Goal: Task Accomplishment & Management: Use online tool/utility

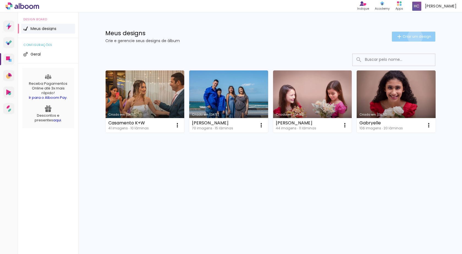
click at [414, 37] on span "Criar um design" at bounding box center [417, 37] width 29 height 4
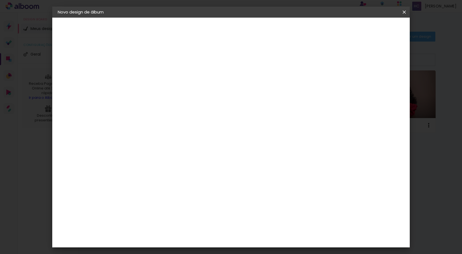
click at [148, 72] on input at bounding box center [148, 74] width 0 height 9
type input "Gestação do [PERSON_NAME] e [PERSON_NAME]"
type paper-input "Gestação do [PERSON_NAME] e [PERSON_NAME]"
click at [0, 0] on slot "Avançar" at bounding box center [0, 0] width 0 height 0
click at [185, 88] on input "[GEOGRAPHIC_DATA]" at bounding box center [159, 87] width 51 height 7
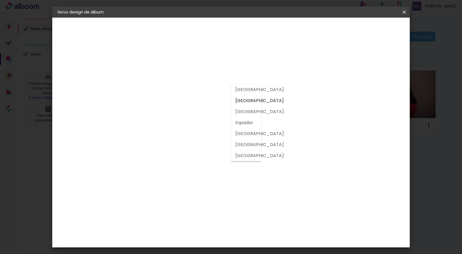
click at [186, 104] on input at bounding box center [162, 104] width 56 height 7
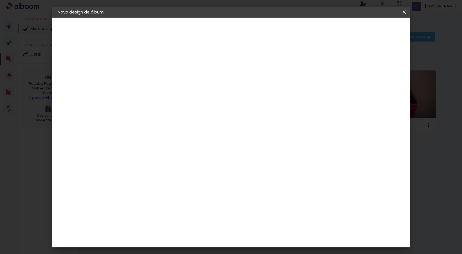
click at [186, 104] on input at bounding box center [162, 104] width 56 height 7
type input "soclick"
type paper-input "soclick"
click at [139, 105] on input "soclick" at bounding box center [156, 104] width 45 height 7
type input "so click"
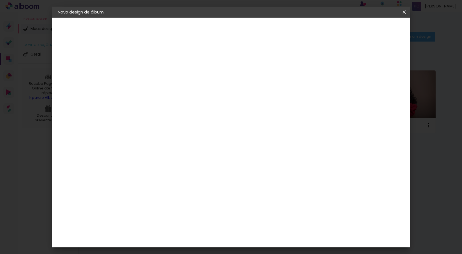
type paper-input "so click"
click at [174, 89] on input "[GEOGRAPHIC_DATA]" at bounding box center [154, 87] width 40 height 7
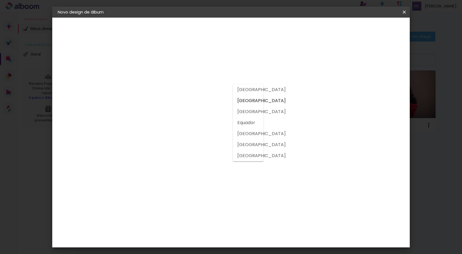
click at [174, 89] on input "[GEOGRAPHIC_DATA]" at bounding box center [154, 87] width 40 height 7
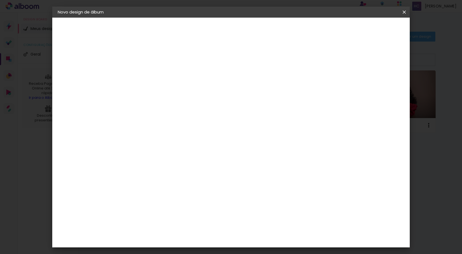
click at [168, 103] on input "so click" at bounding box center [156, 104] width 45 height 7
type input "s"
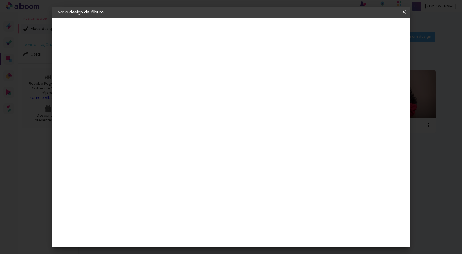
scroll to position [1205, 0]
click at [251, 84] on paper-item "Tamanho Livre" at bounding box center [224, 84] width 53 height 12
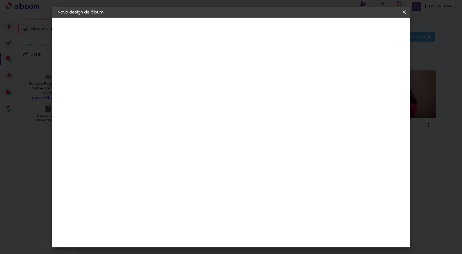
click at [0, 0] on slot "Tamanho Livre" at bounding box center [0, 0] width 0 height 0
click at [0, 0] on slot "Avançar" at bounding box center [0, 0] width 0 height 0
click at [78, 68] on div "Tamanho livre" at bounding box center [78, 68] width 19 height 8
click at [251, 83] on paper-item "Tamanho Livre" at bounding box center [224, 84] width 53 height 12
click at [70, 81] on iron-pages "Modelo Escolhendo modelo... Tamanho livre" at bounding box center [88, 80] width 60 height 11
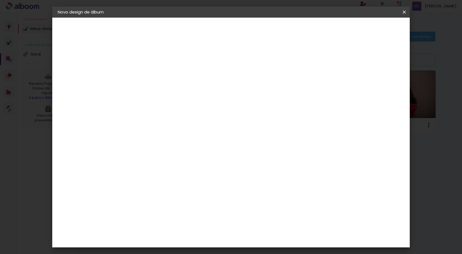
click at [76, 67] on iron-pages "Fornecedor Escolhendo fornecedor..." at bounding box center [88, 67] width 60 height 11
click at [72, 79] on iron-pages "Modelo Escolhendo modelo... Tamanho livre" at bounding box center [88, 80] width 60 height 11
click at [160, 254] on div "SóClick" at bounding box center [152, 256] width 16 height 4
click at [155, 251] on paper-item "SóClick" at bounding box center [161, 257] width 59 height 12
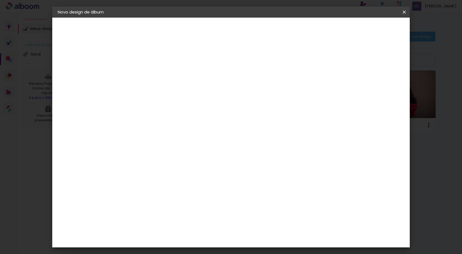
click at [155, 251] on paper-item "SóClick" at bounding box center [161, 257] width 59 height 12
click at [0, 0] on slot "Tamanho Livre" at bounding box center [0, 0] width 0 height 0
click at [162, 104] on input at bounding box center [162, 104] width 56 height 7
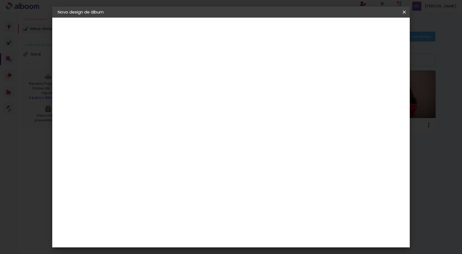
click at [178, 104] on input at bounding box center [162, 104] width 56 height 7
type input "Só"
type paper-input "Só"
click at [160, 125] on div "SóClick" at bounding box center [152, 124] width 16 height 4
click at [178, 105] on input "Só" at bounding box center [156, 104] width 45 height 7
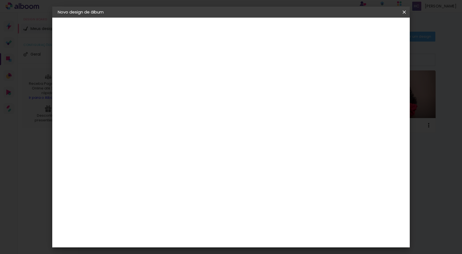
type input "SóClick"
type paper-input "SóClick"
click at [236, 81] on paper-item "Tamanho Livre" at bounding box center [211, 84] width 49 height 12
drag, startPoint x: 321, startPoint y: 82, endPoint x: 351, endPoint y: 57, distance: 39.3
click at [236, 82] on paper-item "Tamanho Livre" at bounding box center [211, 84] width 49 height 12
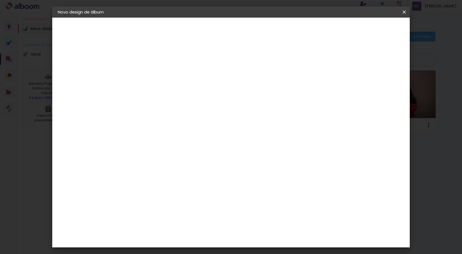
click at [160, 123] on div "SóClick" at bounding box center [152, 124] width 16 height 4
click at [73, 79] on iron-pages "Modelo Escolhendo modelo... Tamanho livre" at bounding box center [88, 80] width 60 height 11
click at [0, 0] on slot "Avançar" at bounding box center [0, 0] width 0 height 0
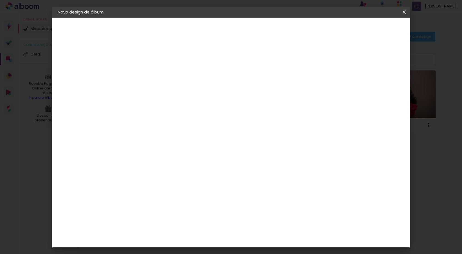
click at [339, 60] on div at bounding box center [336, 59] width 5 height 5
type paper-checkbox "on"
click at [370, 30] on span "Iniciar design" at bounding box center [357, 29] width 25 height 4
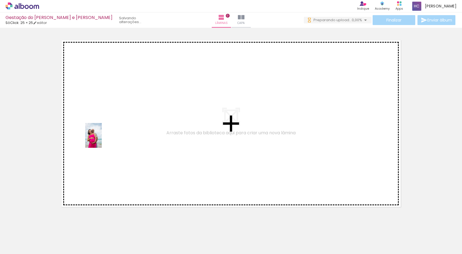
drag, startPoint x: 56, startPoint y: 244, endPoint x: 95, endPoint y: 205, distance: 55.6
click at [102, 139] on quentale-workspace at bounding box center [231, 127] width 462 height 254
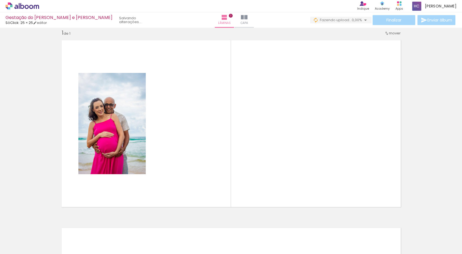
scroll to position [7, 0]
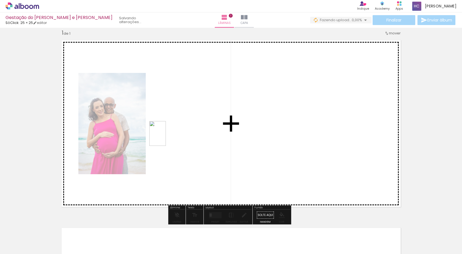
drag, startPoint x: 84, startPoint y: 243, endPoint x: 168, endPoint y: 134, distance: 137.6
click at [168, 134] on quentale-workspace at bounding box center [231, 127] width 462 height 254
drag, startPoint x: 147, startPoint y: 239, endPoint x: 269, endPoint y: 136, distance: 159.4
click at [269, 136] on quentale-workspace at bounding box center [231, 127] width 462 height 254
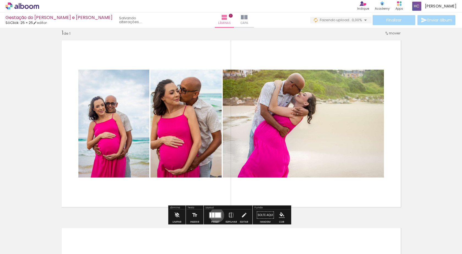
click at [216, 215] on div at bounding box center [218, 214] width 6 height 5
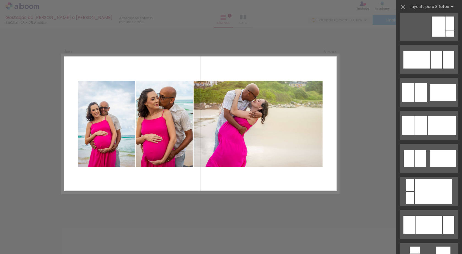
scroll to position [394, 0]
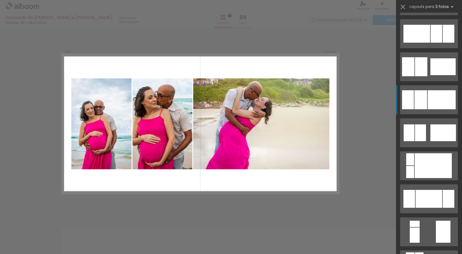
click at [441, 99] on div at bounding box center [442, 99] width 28 height 19
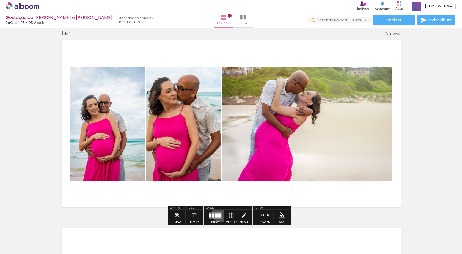
click at [220, 213] on quentale-layouter at bounding box center [215, 215] width 13 height 6
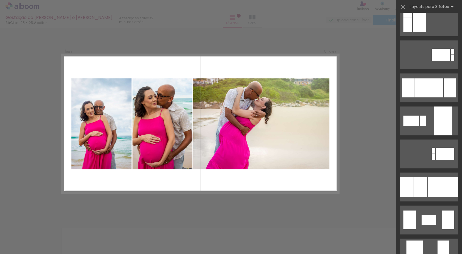
scroll to position [1018, 0]
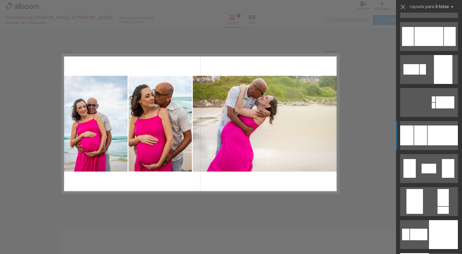
click at [434, 140] on div at bounding box center [443, 135] width 30 height 20
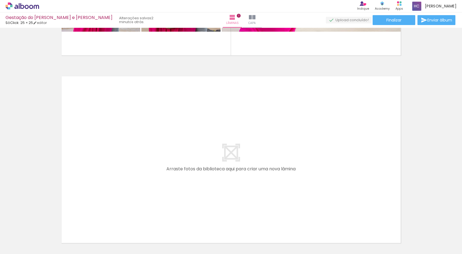
scroll to position [0, 0]
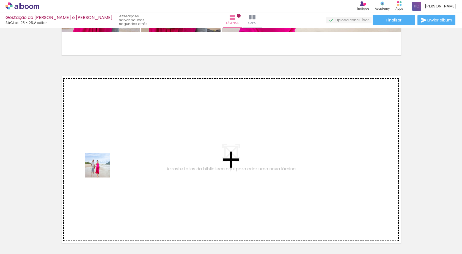
drag, startPoint x: 116, startPoint y: 238, endPoint x: 101, endPoint y: 164, distance: 75.7
click at [101, 164] on quentale-workspace at bounding box center [231, 127] width 462 height 254
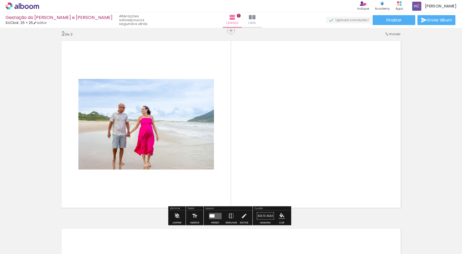
scroll to position [195, 0]
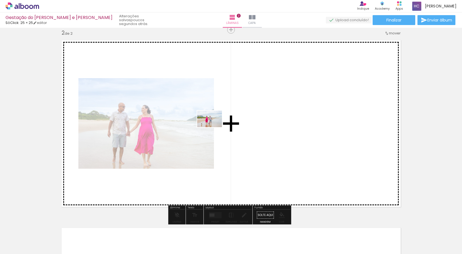
drag, startPoint x: 183, startPoint y: 230, endPoint x: 214, endPoint y: 127, distance: 107.4
click at [214, 127] on quentale-workspace at bounding box center [231, 127] width 462 height 254
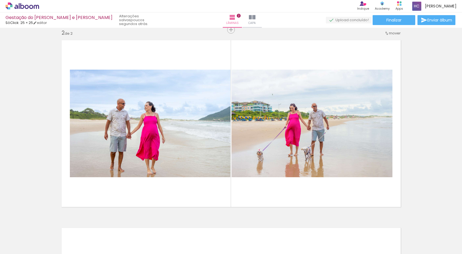
scroll to position [0, 410]
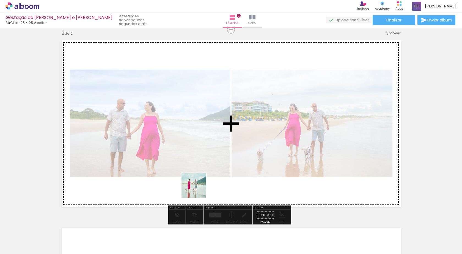
drag, startPoint x: 227, startPoint y: 236, endPoint x: 233, endPoint y: 222, distance: 14.8
click at [195, 183] on quentale-workspace at bounding box center [231, 127] width 462 height 254
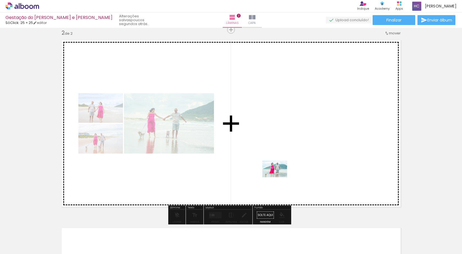
drag, startPoint x: 263, startPoint y: 239, endPoint x: 282, endPoint y: 169, distance: 72.9
click at [282, 169] on quentale-workspace at bounding box center [231, 127] width 462 height 254
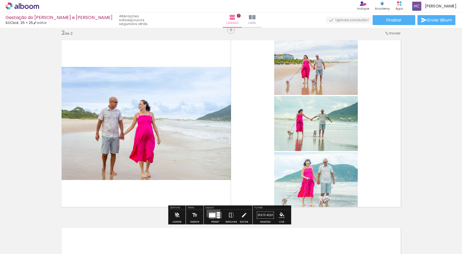
click at [211, 210] on div at bounding box center [215, 215] width 15 height 11
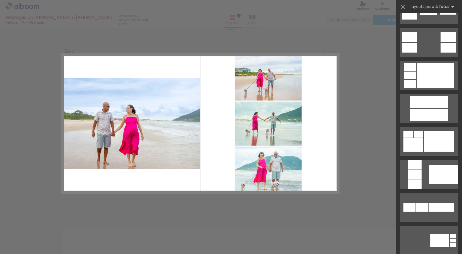
scroll to position [0, 0]
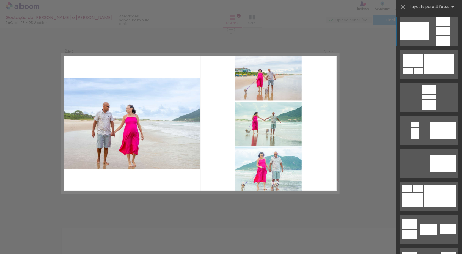
click at [445, 29] on div at bounding box center [443, 31] width 14 height 9
click at [442, 27] on div at bounding box center [443, 31] width 14 height 9
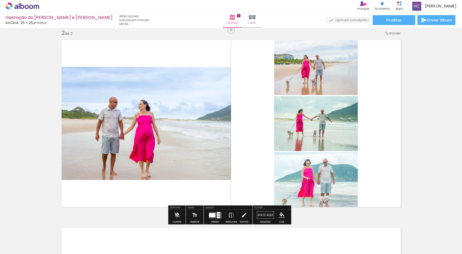
drag, startPoint x: 213, startPoint y: 213, endPoint x: 216, endPoint y: 214, distance: 3.1
click at [213, 213] on div at bounding box center [212, 215] width 6 height 4
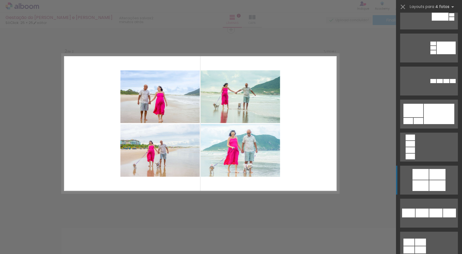
scroll to position [1182, 0]
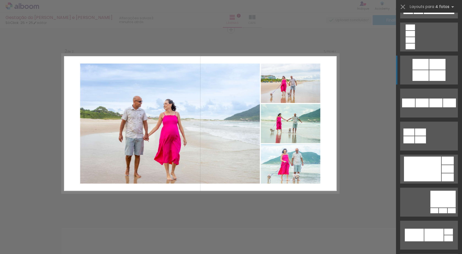
click at [422, 177] on div at bounding box center [422, 168] width 37 height 25
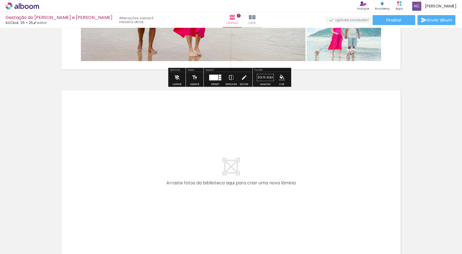
scroll to position [360, 0]
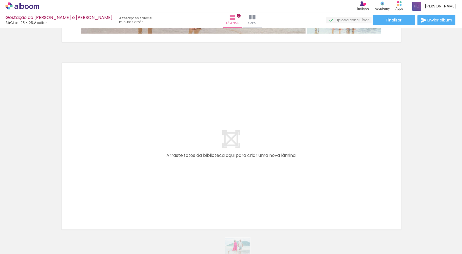
drag, startPoint x: 269, startPoint y: 249, endPoint x: 242, endPoint y: 254, distance: 27.5
click at [242, 254] on html "link( href="../../bower_components/polymer/polymer.html" rel="import" ) picture…" at bounding box center [231, 127] width 462 height 254
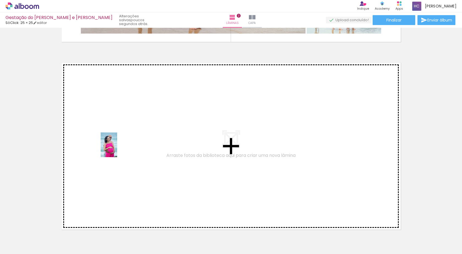
drag, startPoint x: 97, startPoint y: 234, endPoint x: 117, endPoint y: 149, distance: 87.5
click at [117, 149] on quentale-workspace at bounding box center [231, 127] width 462 height 254
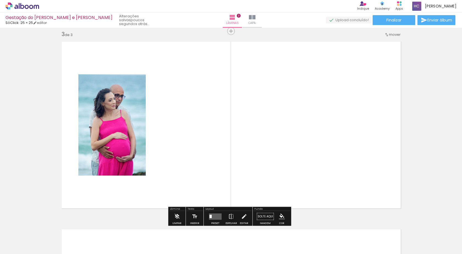
scroll to position [382, 0]
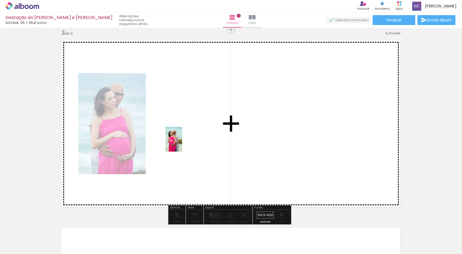
drag, startPoint x: 161, startPoint y: 224, endPoint x: 181, endPoint y: 128, distance: 97.6
click at [181, 128] on quentale-workspace at bounding box center [231, 127] width 462 height 254
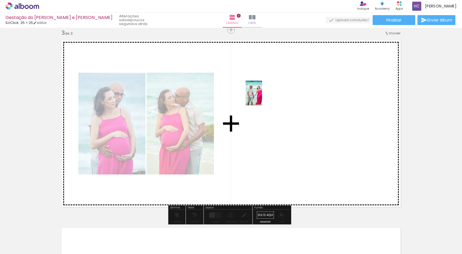
drag, startPoint x: 182, startPoint y: 237, endPoint x: 263, endPoint y: 95, distance: 163.5
click at [263, 95] on quentale-workspace at bounding box center [231, 127] width 462 height 254
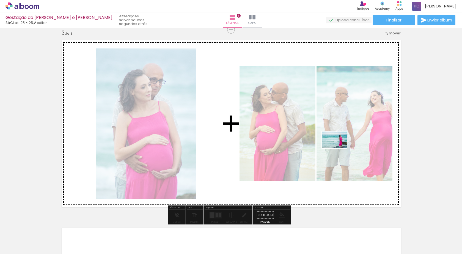
drag, startPoint x: 124, startPoint y: 235, endPoint x: 339, endPoint y: 148, distance: 231.3
click at [339, 148] on quentale-workspace at bounding box center [231, 127] width 462 height 254
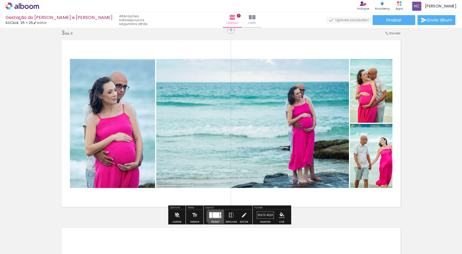
click at [215, 216] on div at bounding box center [216, 214] width 7 height 5
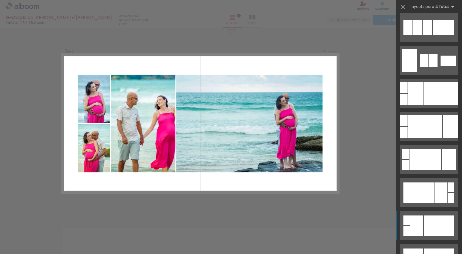
scroll to position [110, 0]
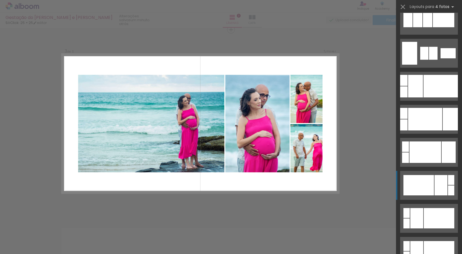
click at [434, 186] on div at bounding box center [440, 185] width 13 height 20
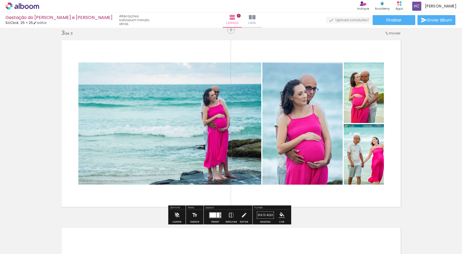
drag, startPoint x: 208, startPoint y: 213, endPoint x: 302, endPoint y: 206, distance: 94.3
click at [208, 213] on div at bounding box center [215, 215] width 15 height 11
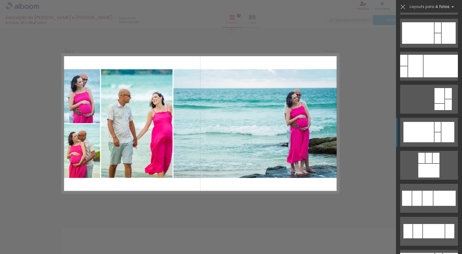
scroll to position [566, 0]
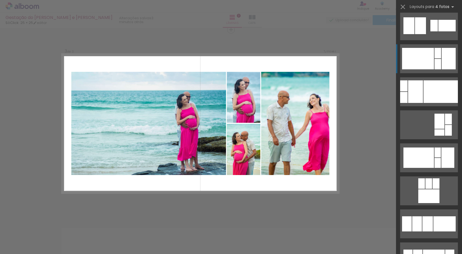
click at [425, 62] on div at bounding box center [418, 58] width 32 height 21
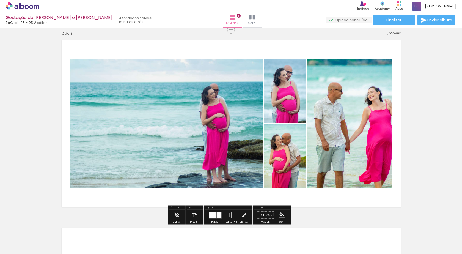
drag, startPoint x: 213, startPoint y: 216, endPoint x: 274, endPoint y: 208, distance: 61.7
click at [213, 216] on div at bounding box center [212, 214] width 7 height 5
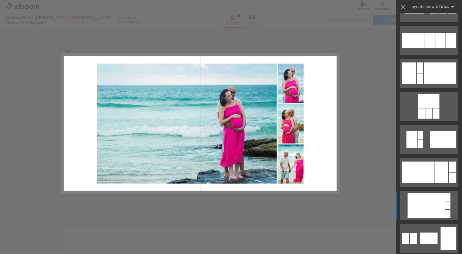
scroll to position [1611, 0]
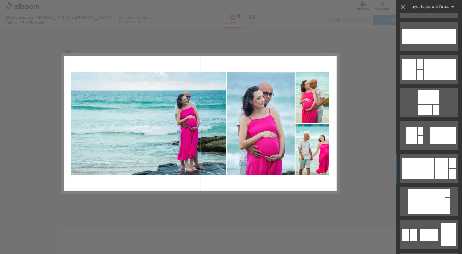
click at [430, 169] on div at bounding box center [418, 168] width 32 height 21
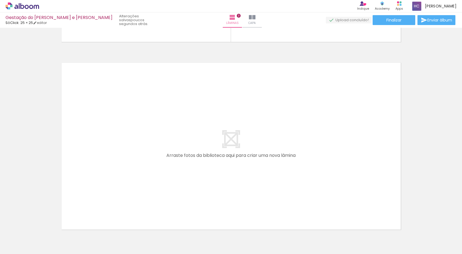
scroll to position [0, 80]
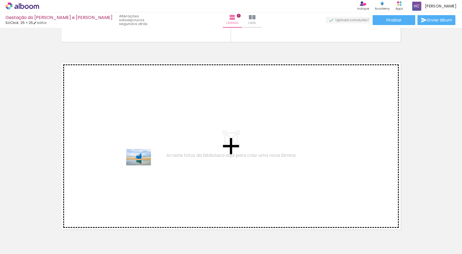
drag, startPoint x: 131, startPoint y: 240, endPoint x: 143, endPoint y: 165, distance: 75.6
click at [143, 165] on quentale-workspace at bounding box center [231, 127] width 462 height 254
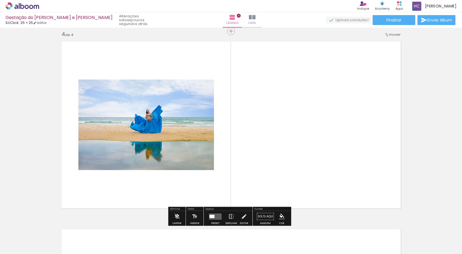
scroll to position [570, 0]
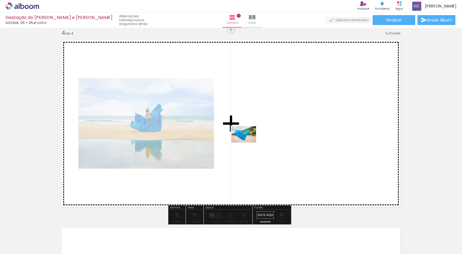
drag, startPoint x: 164, startPoint y: 239, endPoint x: 248, endPoint y: 142, distance: 128.0
click at [248, 142] on quentale-workspace at bounding box center [231, 127] width 462 height 254
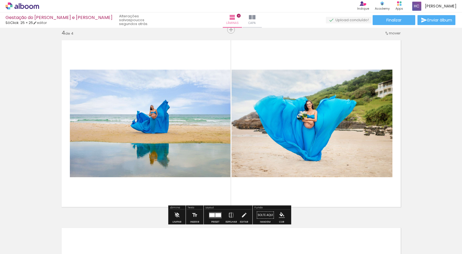
click at [197, 240] on div at bounding box center [190, 235] width 27 height 18
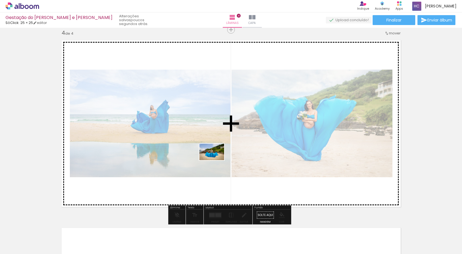
drag, startPoint x: 196, startPoint y: 240, endPoint x: 216, endPoint y: 160, distance: 82.2
click at [216, 160] on quentale-workspace at bounding box center [231, 127] width 462 height 254
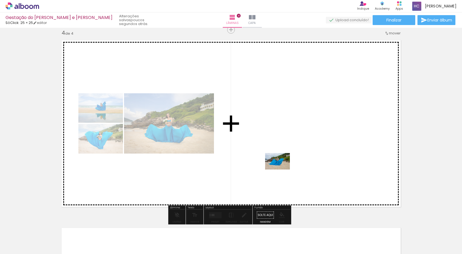
drag, startPoint x: 261, startPoint y: 203, endPoint x: 282, endPoint y: 169, distance: 39.8
click at [282, 169] on quentale-workspace at bounding box center [231, 127] width 462 height 254
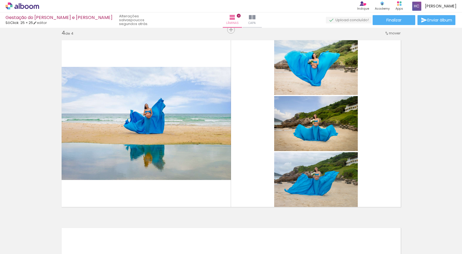
scroll to position [0, 509]
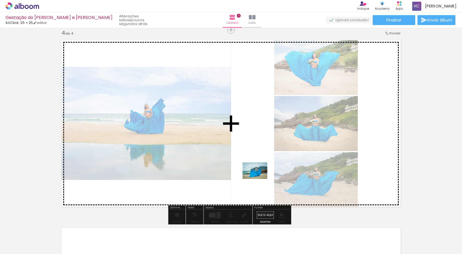
drag, startPoint x: 211, startPoint y: 222, endPoint x: 260, endPoint y: 178, distance: 65.8
click at [260, 178] on quentale-workspace at bounding box center [231, 127] width 462 height 254
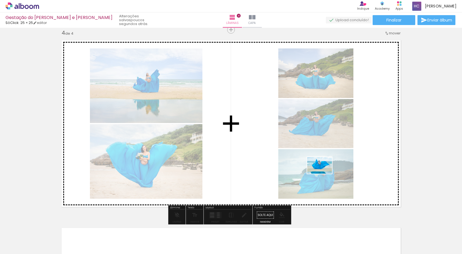
drag, startPoint x: 228, startPoint y: 240, endPoint x: 324, endPoint y: 174, distance: 116.7
click at [324, 174] on quentale-workspace at bounding box center [231, 127] width 462 height 254
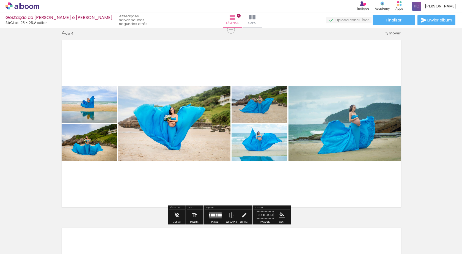
click at [216, 217] on quentale-layouter at bounding box center [215, 215] width 13 height 6
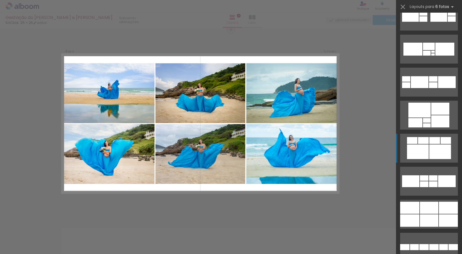
scroll to position [2200, 0]
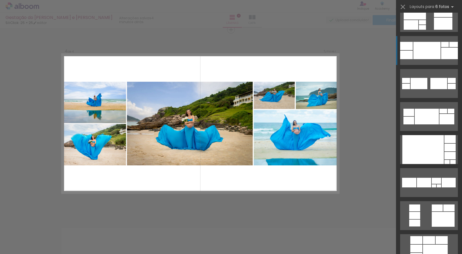
scroll to position [220, 0]
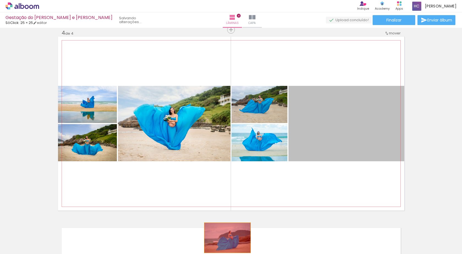
drag, startPoint x: 341, startPoint y: 126, endPoint x: 237, endPoint y: 212, distance: 135.4
click at [228, 239] on quentale-workspace at bounding box center [231, 127] width 462 height 254
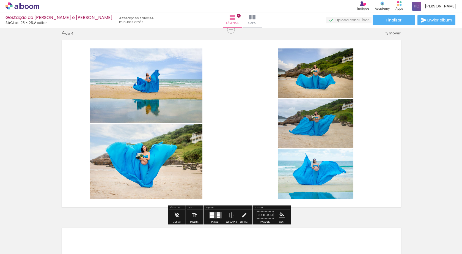
click at [328, 178] on quentale-photo at bounding box center [315, 173] width 75 height 49
click at [321, 74] on quentale-photo at bounding box center [315, 72] width 75 height 49
click at [299, 126] on quentale-photo at bounding box center [315, 123] width 75 height 49
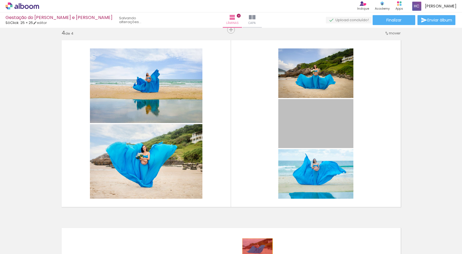
drag, startPoint x: 327, startPoint y: 125, endPoint x: 255, endPoint y: 248, distance: 142.2
click at [255, 248] on quentale-workspace at bounding box center [231, 127] width 462 height 254
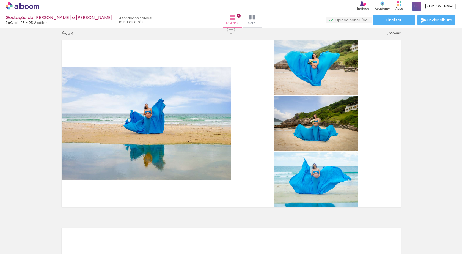
scroll to position [0, 125]
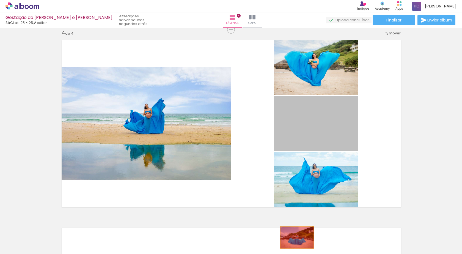
drag, startPoint x: 320, startPoint y: 128, endPoint x: 295, endPoint y: 237, distance: 111.8
click at [295, 237] on quentale-workspace at bounding box center [231, 127] width 462 height 254
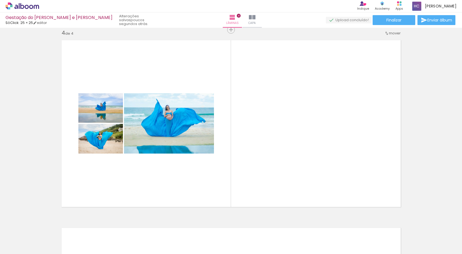
scroll to position [0, 403]
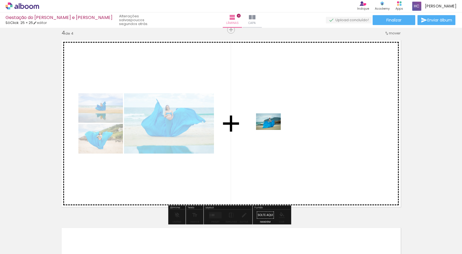
drag, startPoint x: 305, startPoint y: 239, endPoint x: 273, endPoint y: 130, distance: 113.6
click at [273, 130] on quentale-workspace at bounding box center [231, 127] width 462 height 254
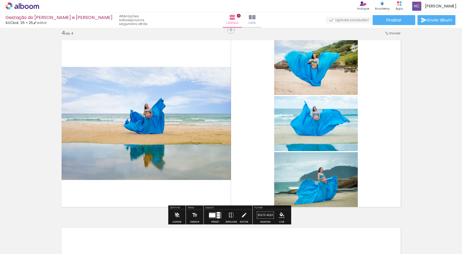
click at [210, 217] on quentale-layouter at bounding box center [215, 215] width 13 height 6
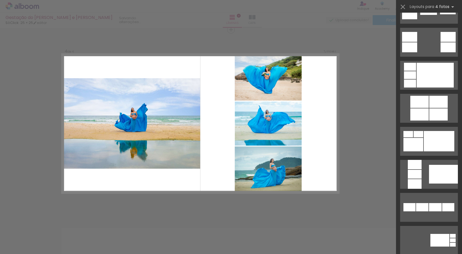
scroll to position [0, 0]
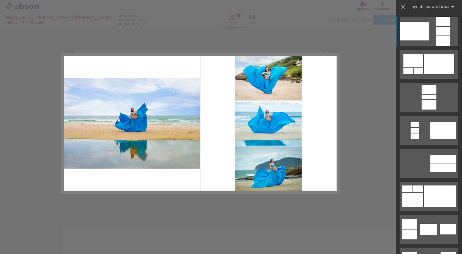
click at [417, 36] on div at bounding box center [414, 31] width 29 height 19
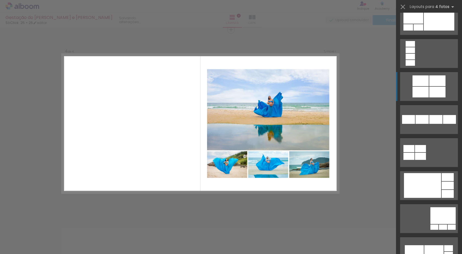
scroll to position [1248, 0]
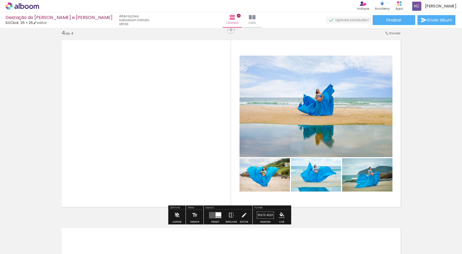
click at [214, 216] on quentale-layouter at bounding box center [215, 215] width 13 height 6
click at [0, 0] on div "Confirmar Cancelar" at bounding box center [0, 0] width 0 height 0
click at [219, 215] on div at bounding box center [218, 214] width 5 height 4
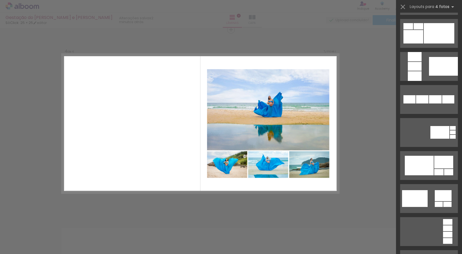
scroll to position [0, 0]
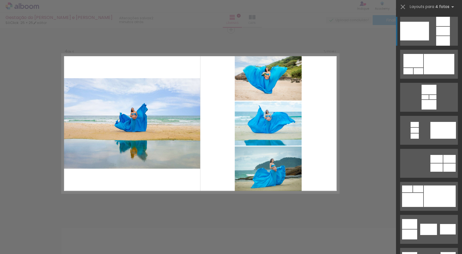
click at [436, 28] on div at bounding box center [443, 31] width 14 height 9
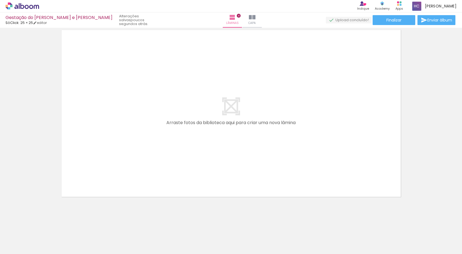
scroll to position [0, 267]
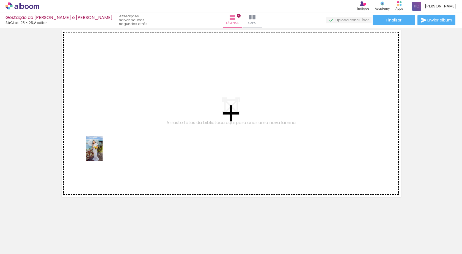
drag, startPoint x: 97, startPoint y: 238, endPoint x: 103, endPoint y: 149, distance: 89.0
click at [103, 149] on quentale-workspace at bounding box center [231, 127] width 462 height 254
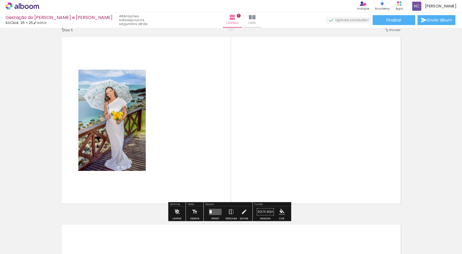
scroll to position [757, 0]
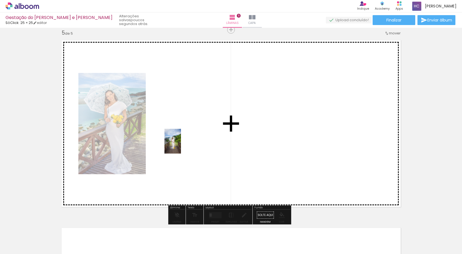
drag, startPoint x: 126, startPoint y: 237, endPoint x: 181, endPoint y: 145, distance: 107.0
click at [181, 145] on quentale-workspace at bounding box center [231, 127] width 462 height 254
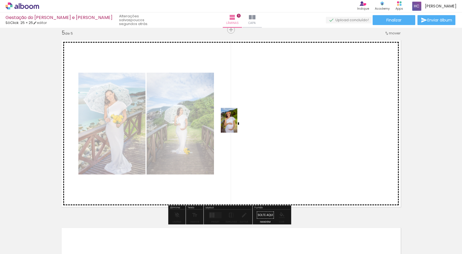
drag, startPoint x: 159, startPoint y: 241, endPoint x: 238, endPoint y: 124, distance: 140.6
click at [238, 124] on quentale-workspace at bounding box center [231, 127] width 462 height 254
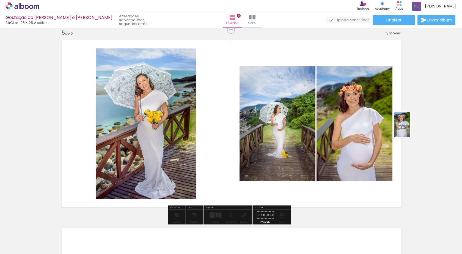
drag, startPoint x: 192, startPoint y: 235, endPoint x: 410, endPoint y: 128, distance: 242.8
click at [410, 128] on quentale-workspace at bounding box center [231, 127] width 462 height 254
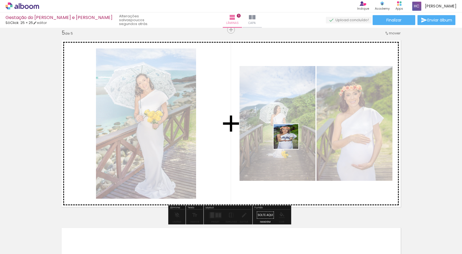
drag, startPoint x: 194, startPoint y: 240, endPoint x: 290, endPoint y: 139, distance: 139.8
click at [290, 139] on quentale-workspace at bounding box center [231, 127] width 462 height 254
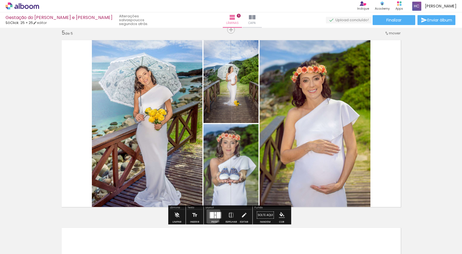
click at [211, 214] on div at bounding box center [212, 215] width 4 height 6
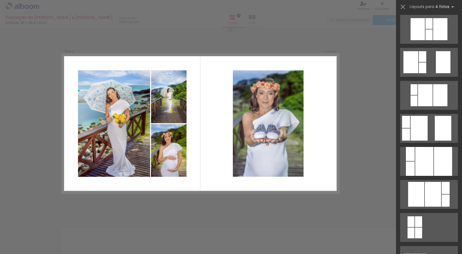
scroll to position [165, 0]
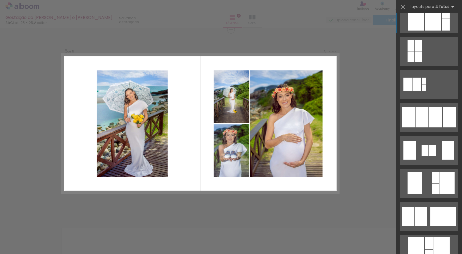
scroll to position [330, 0]
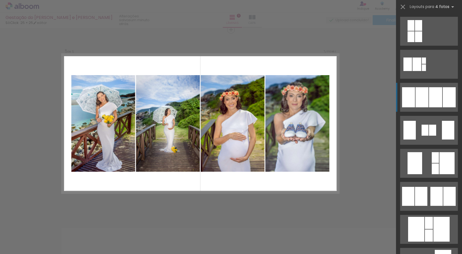
click at [419, 92] on div at bounding box center [422, 97] width 13 height 20
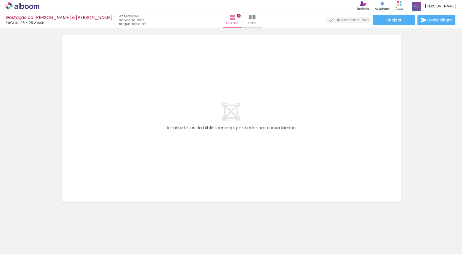
scroll to position [0, 192]
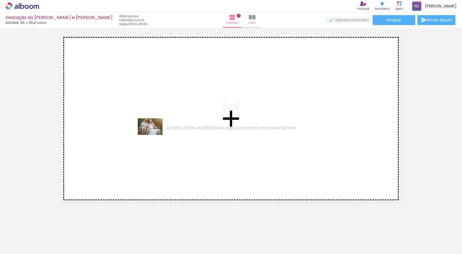
drag, startPoint x: 147, startPoint y: 238, endPoint x: 154, endPoint y: 135, distance: 103.4
click at [154, 135] on quentale-workspace at bounding box center [231, 127] width 462 height 254
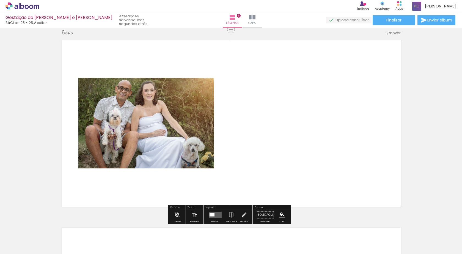
scroll to position [945, 0]
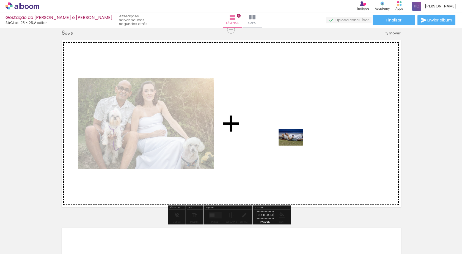
drag, startPoint x: 292, startPoint y: 240, endPoint x: 295, endPoint y: 134, distance: 106.2
click at [295, 134] on quentale-workspace at bounding box center [231, 127] width 462 height 254
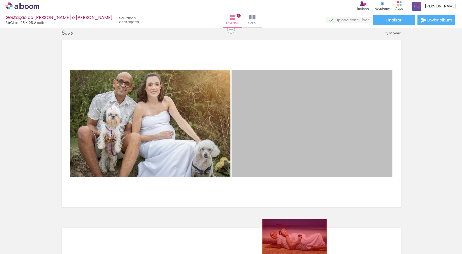
drag, startPoint x: 317, startPoint y: 109, endPoint x: 292, endPoint y: 241, distance: 133.4
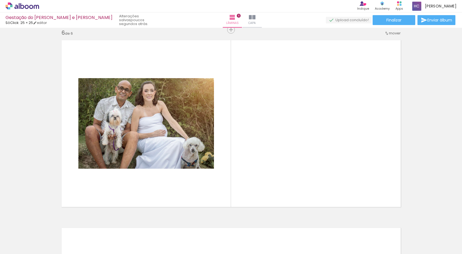
scroll to position [0, 509]
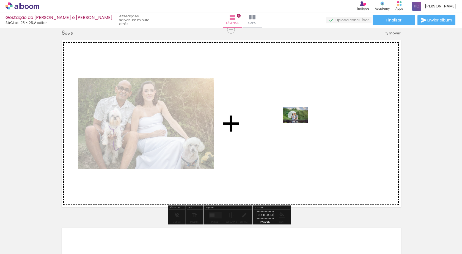
drag, startPoint x: 320, startPoint y: 241, endPoint x: 299, endPoint y: 123, distance: 120.1
click at [299, 123] on quentale-workspace at bounding box center [231, 127] width 462 height 254
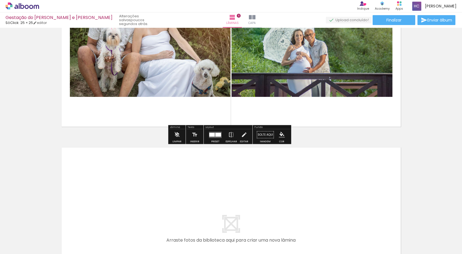
scroll to position [1027, 0]
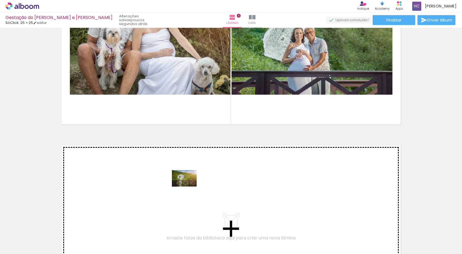
drag, startPoint x: 282, startPoint y: 240, endPoint x: 188, endPoint y: 186, distance: 107.5
click at [188, 186] on quentale-workspace at bounding box center [231, 127] width 462 height 254
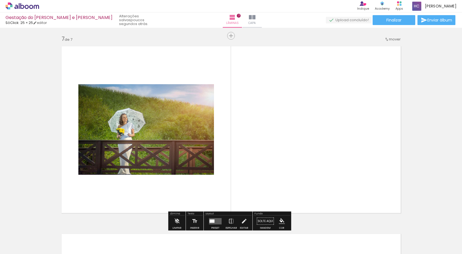
scroll to position [1132, 0]
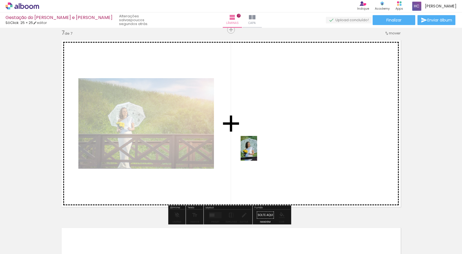
drag, startPoint x: 262, startPoint y: 222, endPoint x: 270, endPoint y: 166, distance: 56.9
click at [255, 147] on quentale-workspace at bounding box center [231, 127] width 462 height 254
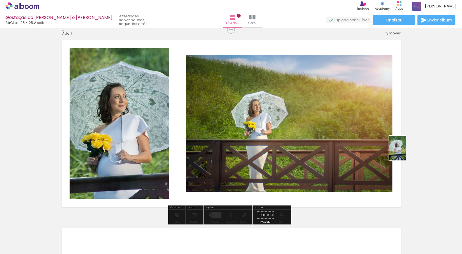
drag, startPoint x: 354, startPoint y: 243, endPoint x: 406, endPoint y: 152, distance: 103.9
click at [406, 152] on quentale-workspace at bounding box center [231, 127] width 462 height 254
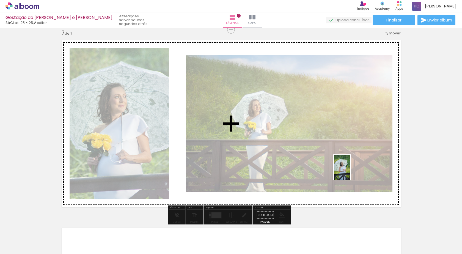
drag, startPoint x: 352, startPoint y: 226, endPoint x: 350, endPoint y: 171, distance: 54.5
click at [350, 171] on quentale-workspace at bounding box center [231, 127] width 462 height 254
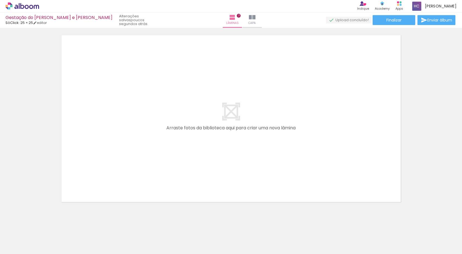
scroll to position [0, 501]
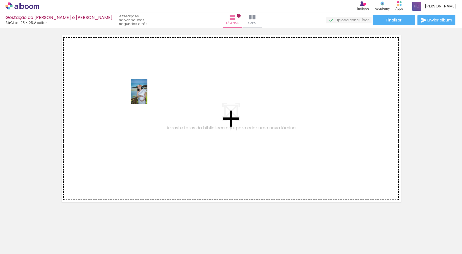
drag, startPoint x: 384, startPoint y: 231, endPoint x: 163, endPoint y: 116, distance: 249.8
click at [128, 89] on quentale-workspace at bounding box center [231, 127] width 462 height 254
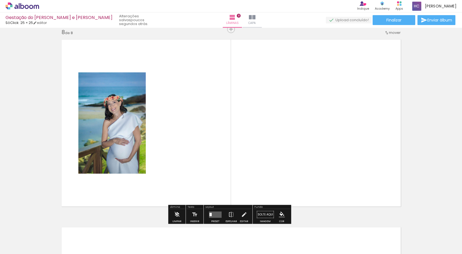
scroll to position [1320, 0]
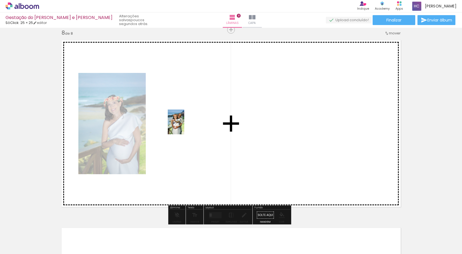
drag, startPoint x: 366, startPoint y: 217, endPoint x: 184, endPoint y: 126, distance: 203.5
click at [184, 126] on quentale-workspace at bounding box center [231, 127] width 462 height 254
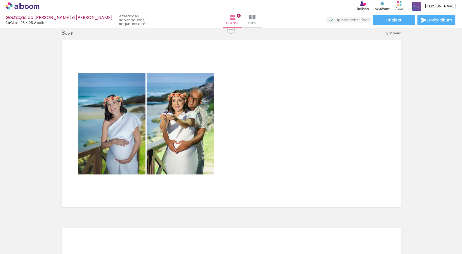
scroll to position [0, 343]
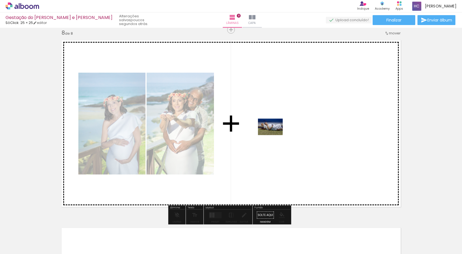
drag, startPoint x: 147, startPoint y: 234, endPoint x: 282, endPoint y: 124, distance: 174.3
click at [282, 124] on quentale-workspace at bounding box center [231, 127] width 462 height 254
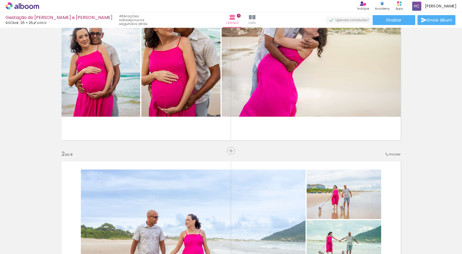
scroll to position [82, 0]
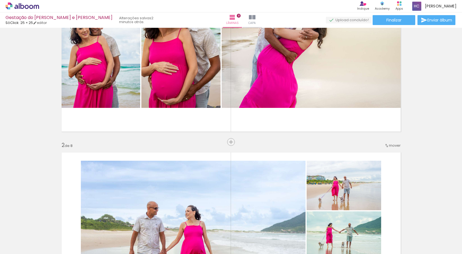
scroll to position [0, 509]
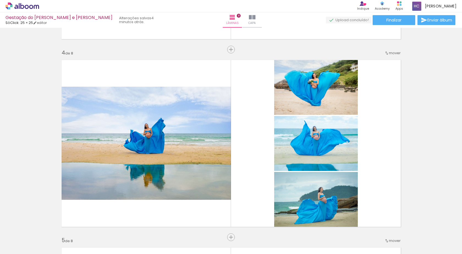
scroll to position [605, 0]
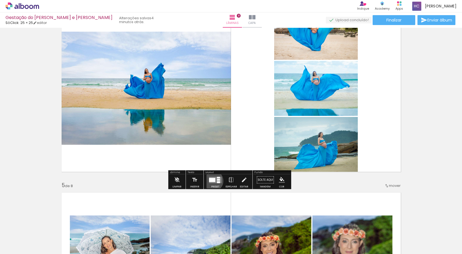
click at [211, 181] on div at bounding box center [212, 180] width 6 height 4
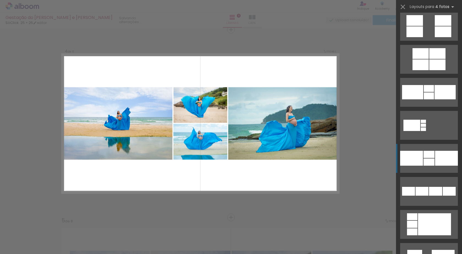
scroll to position [660, 0]
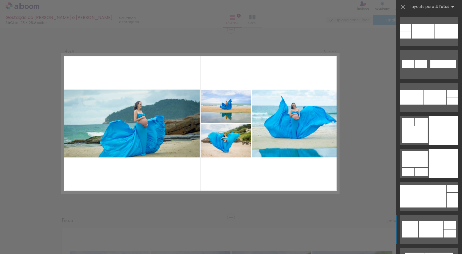
scroll to position [2612, 0]
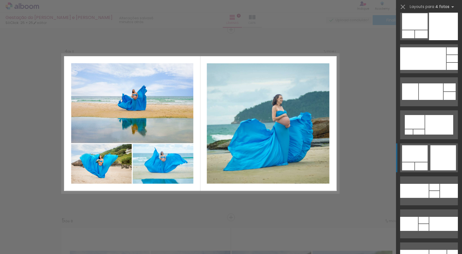
click at [426, 156] on quentale-layouter at bounding box center [429, 157] width 58 height 29
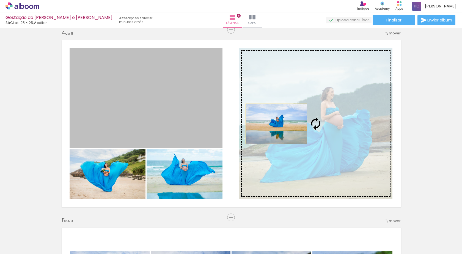
drag, startPoint x: 196, startPoint y: 101, endPoint x: 274, endPoint y: 124, distance: 81.6
click at [0, 0] on slot at bounding box center [0, 0] width 0 height 0
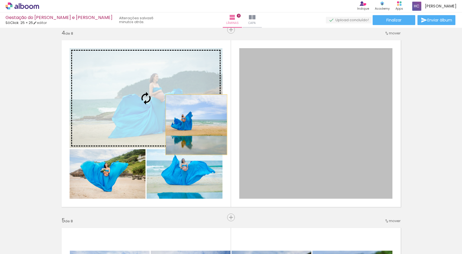
drag, startPoint x: 318, startPoint y: 151, endPoint x: 194, endPoint y: 122, distance: 127.4
click at [0, 0] on slot at bounding box center [0, 0] width 0 height 0
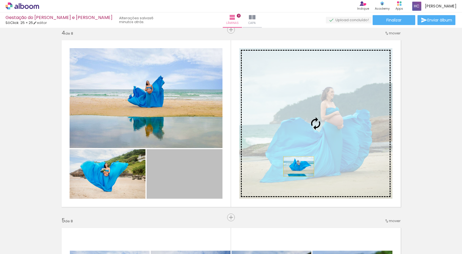
drag, startPoint x: 185, startPoint y: 183, endPoint x: 296, endPoint y: 166, distance: 112.9
click at [0, 0] on slot at bounding box center [0, 0] width 0 height 0
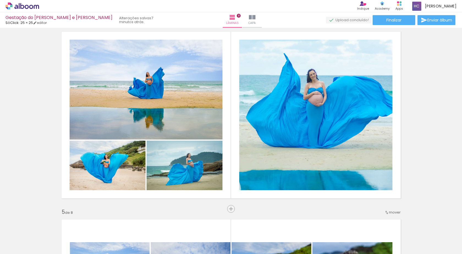
scroll to position [570, 0]
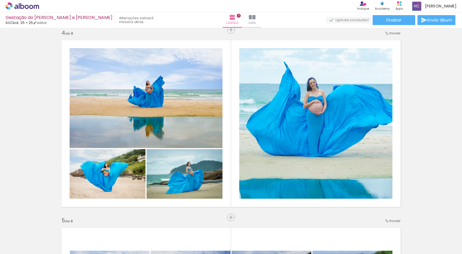
scroll to position [0, 509]
click at [118, 181] on quentale-photo at bounding box center [108, 173] width 76 height 49
click at [98, 238] on div at bounding box center [94, 235] width 27 height 18
click at [119, 237] on div at bounding box center [124, 235] width 27 height 18
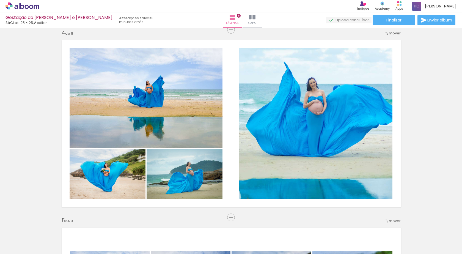
scroll to position [0, 177]
drag, startPoint x: 0, startPoint y: 0, endPoint x: 194, endPoint y: 239, distance: 307.5
click at [194, 239] on div at bounding box center [186, 235] width 16 height 25
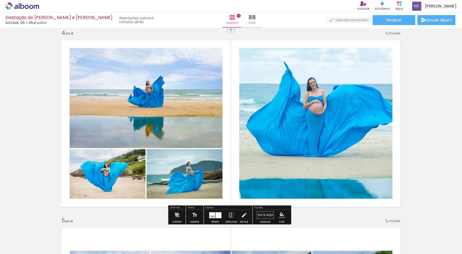
click at [160, 122] on quentale-photo at bounding box center [146, 98] width 153 height 100
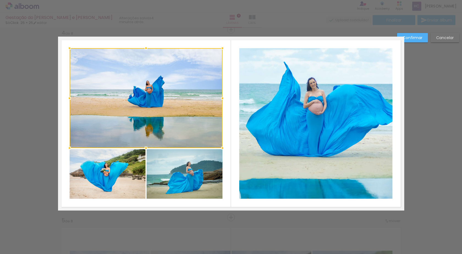
click at [0, 0] on slot "Confirmar" at bounding box center [0, 0] width 0 height 0
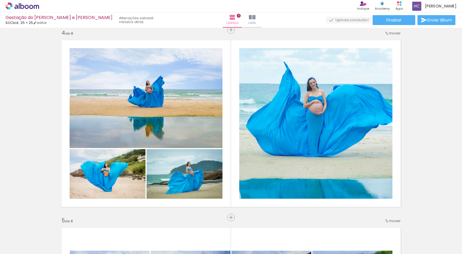
scroll to position [0, 177]
click at [101, 179] on quentale-photo at bounding box center [108, 173] width 76 height 49
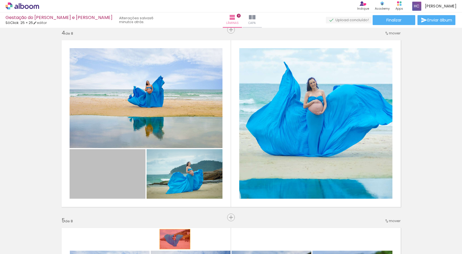
drag, startPoint x: 110, startPoint y: 169, endPoint x: 173, endPoint y: 239, distance: 94.5
click at [173, 239] on quentale-workspace at bounding box center [231, 127] width 462 height 254
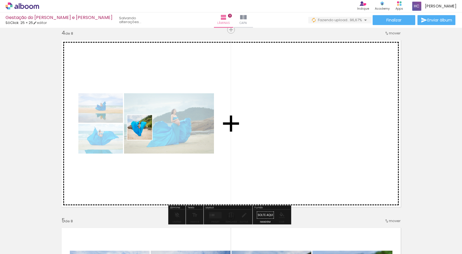
drag, startPoint x: 64, startPoint y: 238, endPoint x: 144, endPoint y: 131, distance: 133.4
click at [144, 131] on quentale-workspace at bounding box center [231, 127] width 462 height 254
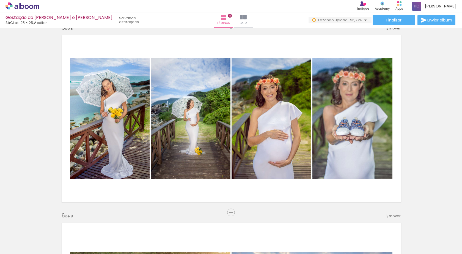
scroll to position [0, 540]
click at [440, 236] on div at bounding box center [439, 235] width 18 height 27
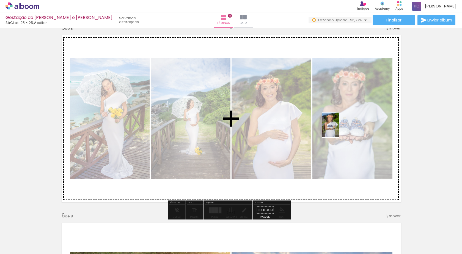
drag, startPoint x: 443, startPoint y: 231, endPoint x: 339, endPoint y: 129, distance: 145.5
click at [339, 129] on quentale-workspace at bounding box center [231, 127] width 462 height 254
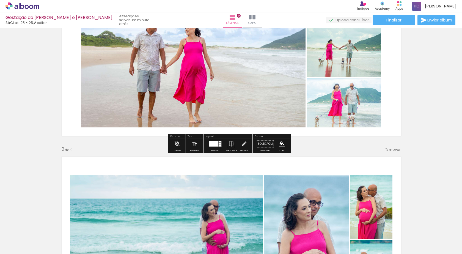
scroll to position [220, 0]
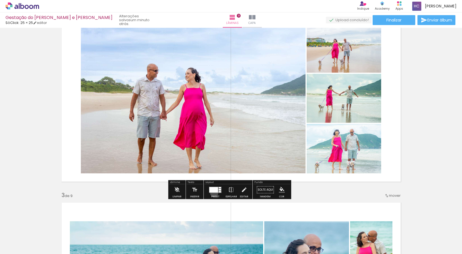
click at [213, 193] on div at bounding box center [215, 189] width 15 height 11
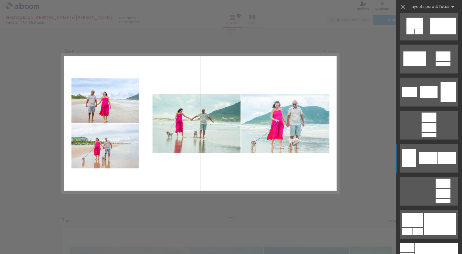
scroll to position [1760, 0]
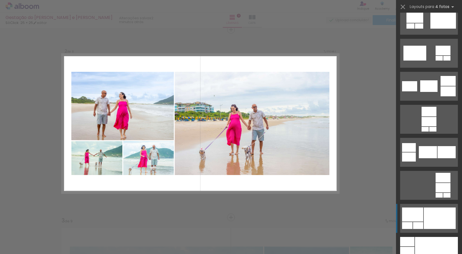
click at [440, 211] on div at bounding box center [440, 217] width 32 height 21
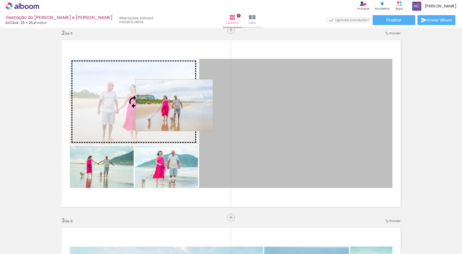
drag, startPoint x: 277, startPoint y: 127, endPoint x: 172, endPoint y: 105, distance: 107.6
click at [0, 0] on slot at bounding box center [0, 0] width 0 height 0
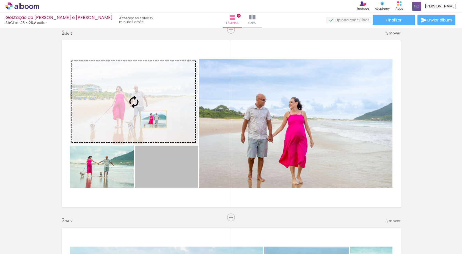
drag, startPoint x: 177, startPoint y: 179, endPoint x: 152, endPoint y: 119, distance: 65.0
click at [0, 0] on slot at bounding box center [0, 0] width 0 height 0
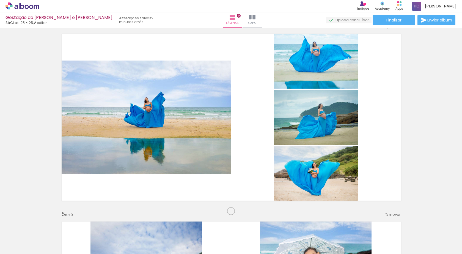
scroll to position [607, 0]
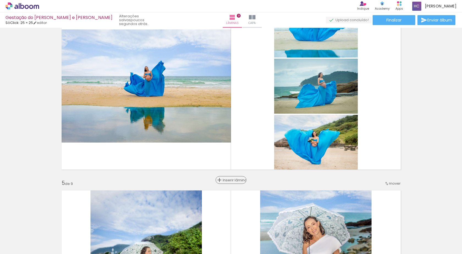
click at [229, 182] on span "Inserir lâmina" at bounding box center [233, 180] width 21 height 4
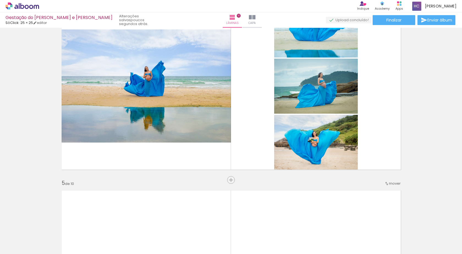
scroll to position [0, 226]
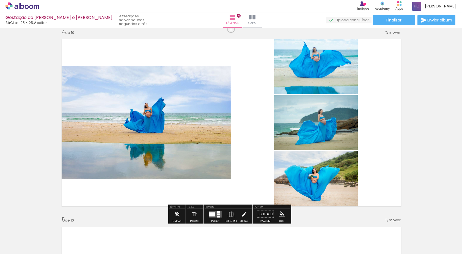
scroll to position [580, 0]
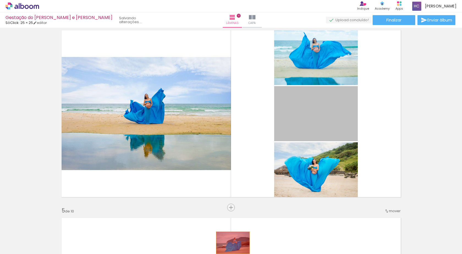
drag, startPoint x: 320, startPoint y: 113, endPoint x: 231, endPoint y: 243, distance: 157.6
click at [231, 243] on quentale-workspace at bounding box center [231, 127] width 462 height 254
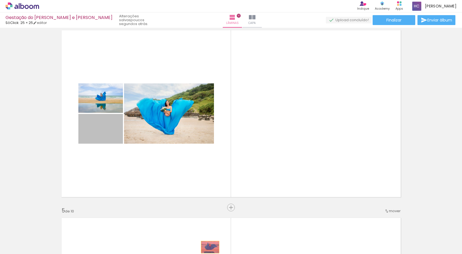
drag, startPoint x: 101, startPoint y: 131, endPoint x: 207, endPoint y: 246, distance: 156.3
click at [208, 247] on quentale-workspace at bounding box center [231, 127] width 462 height 254
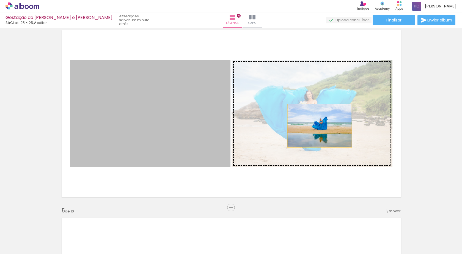
drag, startPoint x: 176, startPoint y: 124, endPoint x: 317, endPoint y: 126, distance: 141.1
click at [0, 0] on slot at bounding box center [0, 0] width 0 height 0
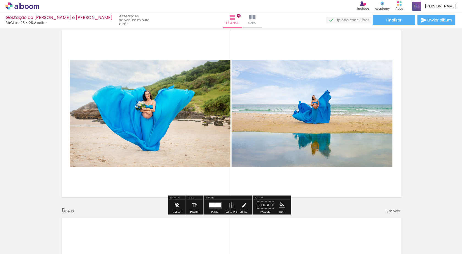
drag, startPoint x: 425, startPoint y: 124, endPoint x: 421, endPoint y: 127, distance: 4.7
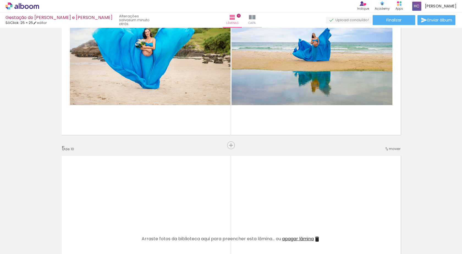
scroll to position [717, 0]
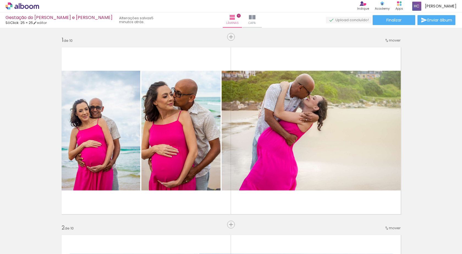
scroll to position [0, 226]
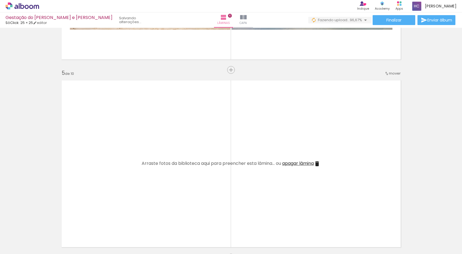
click at [75, 238] on div at bounding box center [75, 235] width 27 height 18
click at [48, 240] on div at bounding box center [44, 235] width 27 height 18
click at [68, 241] on div at bounding box center [63, 235] width 27 height 18
click at [96, 242] on div at bounding box center [94, 235] width 27 height 18
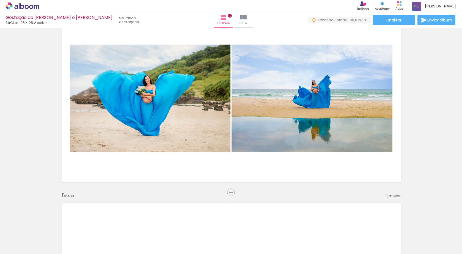
scroll to position [662, 0]
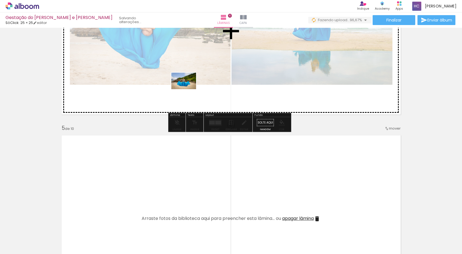
drag, startPoint x: 96, startPoint y: 240, endPoint x: 188, endPoint y: 89, distance: 176.4
click at [188, 89] on quentale-workspace at bounding box center [231, 127] width 462 height 254
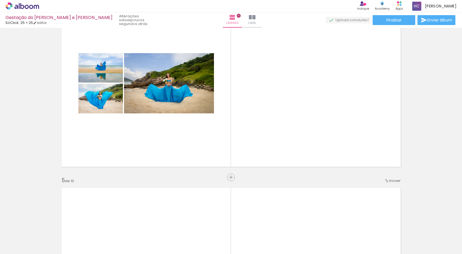
scroll to position [607, 0]
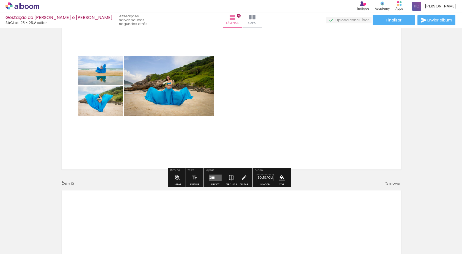
click at [213, 178] on div at bounding box center [212, 177] width 3 height 2
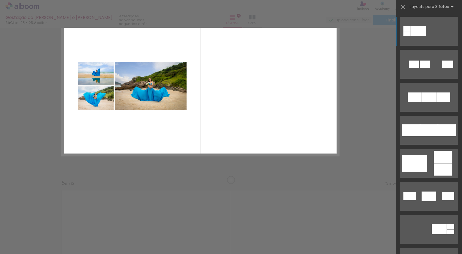
scroll to position [583, 0]
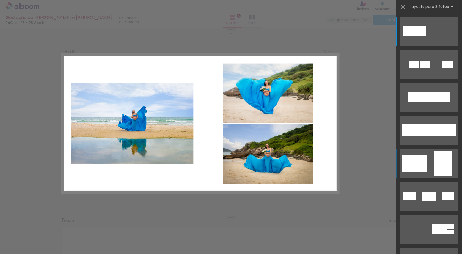
scroll to position [0, 455]
click at [427, 159] on quentale-layouter at bounding box center [429, 163] width 58 height 29
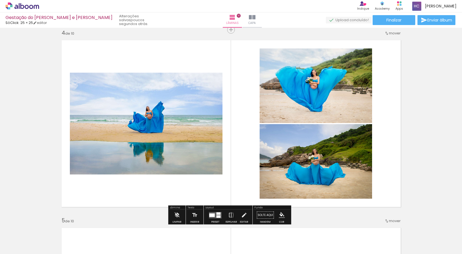
click at [206, 152] on quentale-photo at bounding box center [146, 124] width 153 height 102
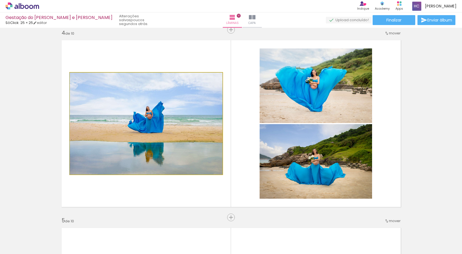
click at [206, 152] on quentale-photo at bounding box center [146, 124] width 153 height 102
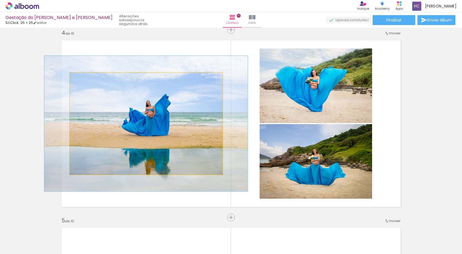
drag, startPoint x: 81, startPoint y: 79, endPoint x: 87, endPoint y: 79, distance: 6.3
click at [87, 79] on div at bounding box center [88, 78] width 5 height 5
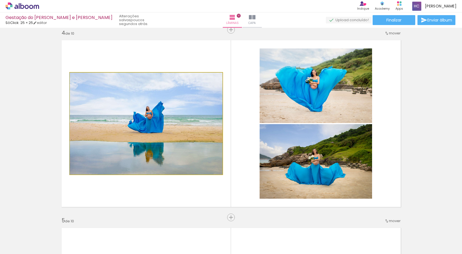
drag, startPoint x: 87, startPoint y: 79, endPoint x: 65, endPoint y: 81, distance: 21.5
type paper-slider "100"
click at [65, 81] on quentale-layouter at bounding box center [231, 124] width 346 height 174
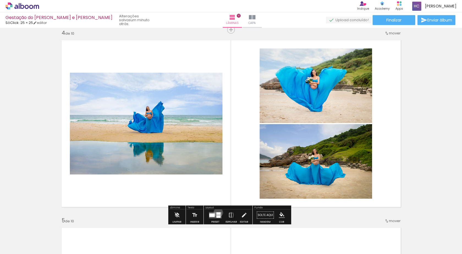
click at [217, 212] on div at bounding box center [218, 213] width 4 height 2
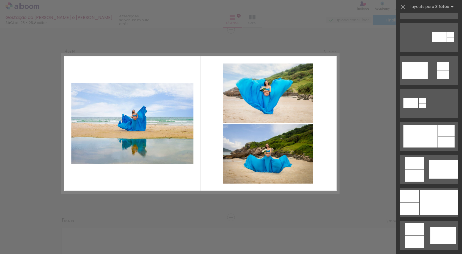
scroll to position [218, 0]
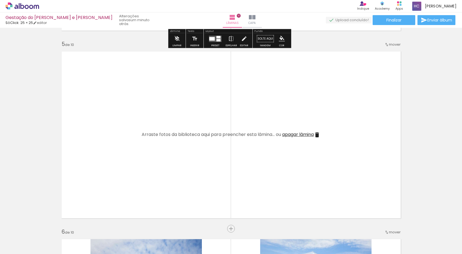
scroll to position [817, 0]
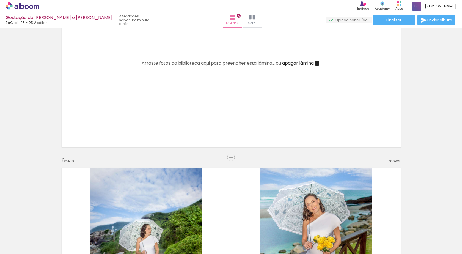
click at [223, 240] on div at bounding box center [216, 235] width 27 height 18
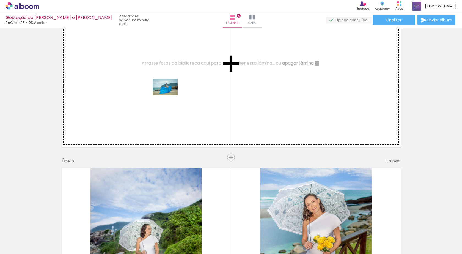
drag, startPoint x: 219, startPoint y: 241, endPoint x: 187, endPoint y: 164, distance: 83.0
click at [168, 89] on quentale-workspace at bounding box center [231, 127] width 462 height 254
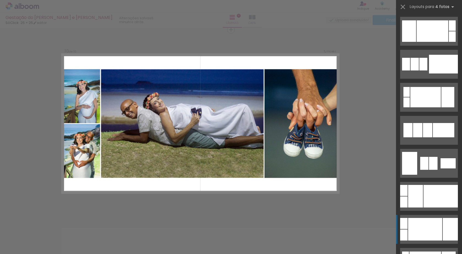
click at [433, 223] on div at bounding box center [425, 229] width 34 height 23
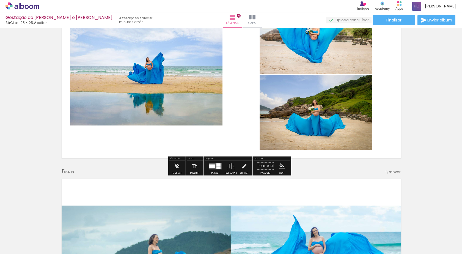
scroll to position [678, 0]
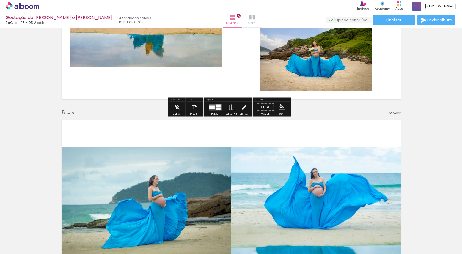
click at [248, 21] on span "Capa" at bounding box center [251, 23] width 7 height 5
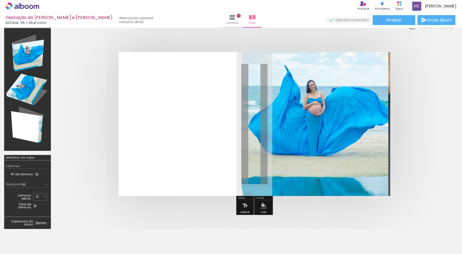
scroll to position [9, 0]
click at [286, 142] on quentale-photo at bounding box center [315, 124] width 147 height 144
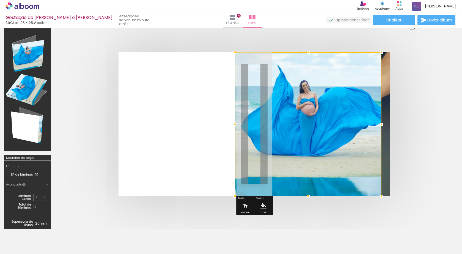
drag, startPoint x: 319, startPoint y: 114, endPoint x: 312, endPoint y: 241, distance: 127.2
click at [312, 241] on quentale-workspace at bounding box center [231, 127] width 462 height 254
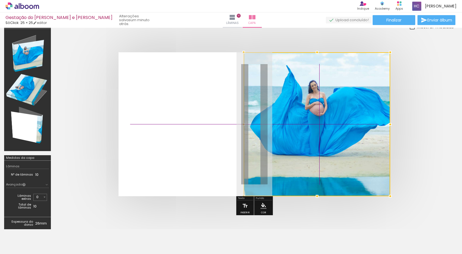
drag, startPoint x: 312, startPoint y: 123, endPoint x: 340, endPoint y: 196, distance: 78.1
click at [347, 240] on quentale-workspace at bounding box center [231, 127] width 462 height 254
click at [343, 143] on div at bounding box center [317, 124] width 147 height 144
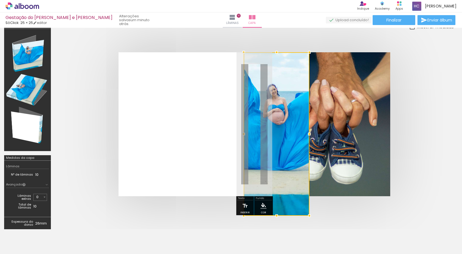
drag, startPoint x: 392, startPoint y: 196, endPoint x: 284, endPoint y: 98, distance: 145.6
click at [284, 98] on div at bounding box center [277, 133] width 66 height 163
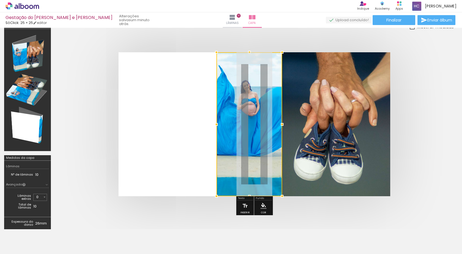
drag, startPoint x: 266, startPoint y: 103, endPoint x: 285, endPoint y: 188, distance: 86.4
click at [240, 254] on html "link( href="../../bower_components/polymer/polymer.html" rel="import" ) picture…" at bounding box center [231, 127] width 462 height 254
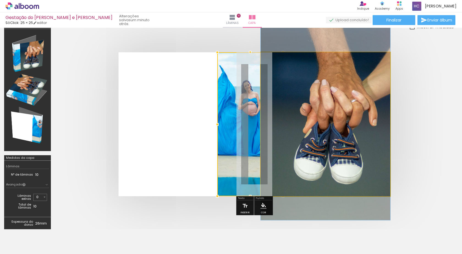
click at [320, 148] on quentale-photo at bounding box center [326, 124] width 130 height 144
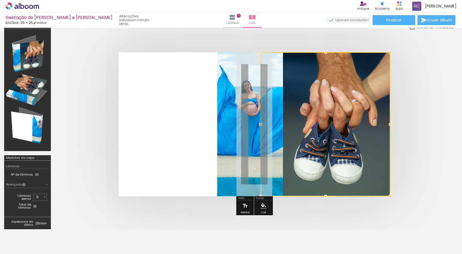
drag, startPoint x: 323, startPoint y: 117, endPoint x: 328, endPoint y: 231, distance: 114.0
click at [329, 233] on quentale-workspace at bounding box center [231, 127] width 462 height 254
drag, startPoint x: 265, startPoint y: 133, endPoint x: 236, endPoint y: 136, distance: 29.0
click at [236, 136] on album-spread at bounding box center [255, 124] width 272 height 144
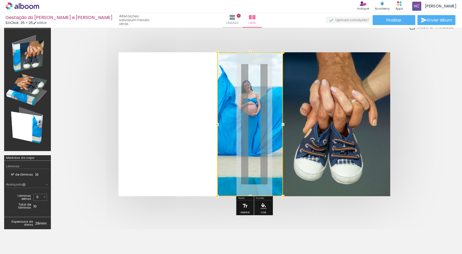
click at [246, 127] on div at bounding box center [250, 124] width 66 height 144
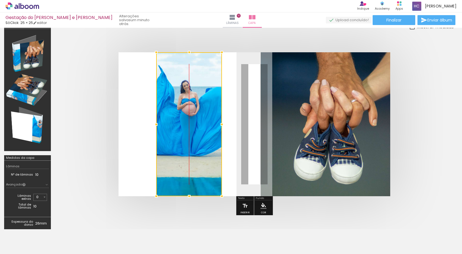
drag, startPoint x: 247, startPoint y: 126, endPoint x: 186, endPoint y: 158, distance: 69.0
click at [187, 163] on div at bounding box center [189, 124] width 66 height 144
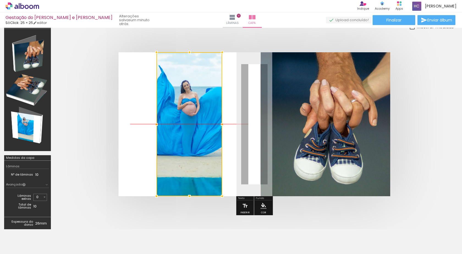
drag, startPoint x: 197, startPoint y: 104, endPoint x: 217, endPoint y: 86, distance: 26.7
click at [198, 138] on div at bounding box center [189, 124] width 66 height 144
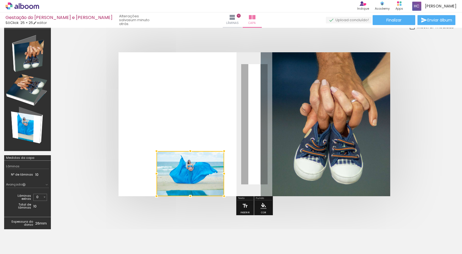
drag, startPoint x: 224, startPoint y: 52, endPoint x: 226, endPoint y: 115, distance: 63.6
click at [226, 115] on album-spread at bounding box center [255, 124] width 272 height 144
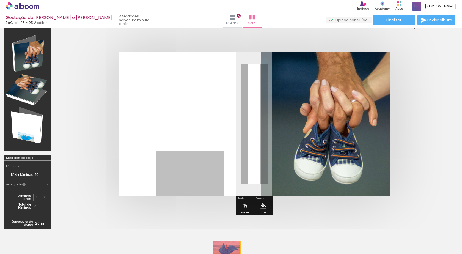
drag, startPoint x: 197, startPoint y: 166, endPoint x: 227, endPoint y: 250, distance: 88.8
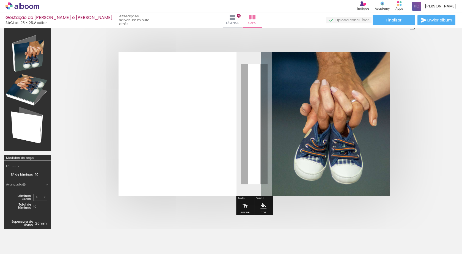
click at [309, 125] on quentale-photo at bounding box center [326, 124] width 130 height 144
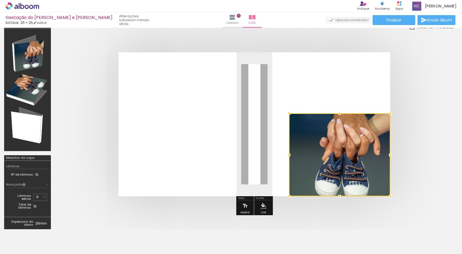
drag, startPoint x: 262, startPoint y: 57, endPoint x: 288, endPoint y: 113, distance: 61.4
click at [288, 113] on div at bounding box center [289, 113] width 11 height 11
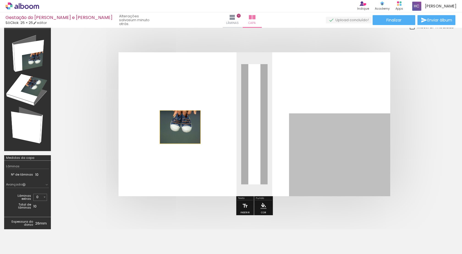
drag, startPoint x: 328, startPoint y: 147, endPoint x: 180, endPoint y: 127, distance: 149.5
click at [180, 127] on quentale-layouter at bounding box center [255, 124] width 272 height 144
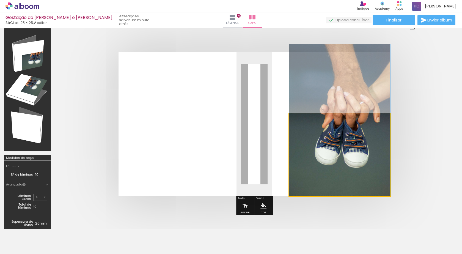
drag, startPoint x: 336, startPoint y: 139, endPoint x: 317, endPoint y: 117, distance: 29.0
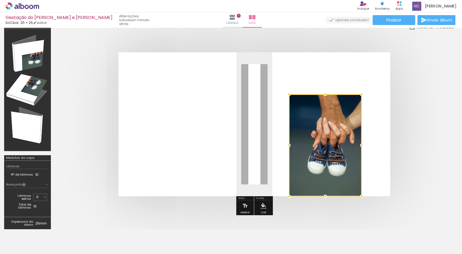
drag, startPoint x: 389, startPoint y: 113, endPoint x: 362, endPoint y: 95, distance: 32.6
click at [362, 95] on div at bounding box center [361, 94] width 11 height 11
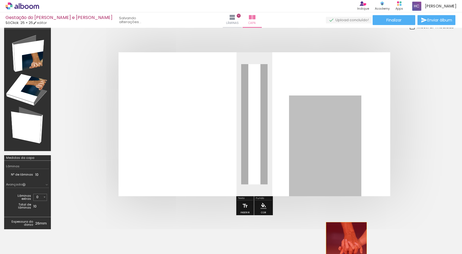
drag, startPoint x: 338, startPoint y: 137, endPoint x: 332, endPoint y: 230, distance: 92.3
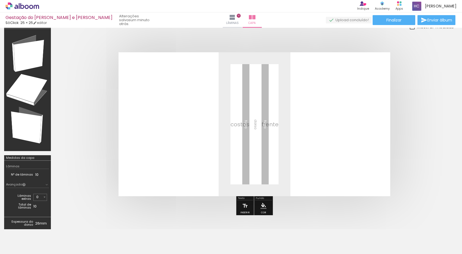
scroll to position [0, 339]
click at [179, 240] on div at bounding box center [177, 235] width 27 height 18
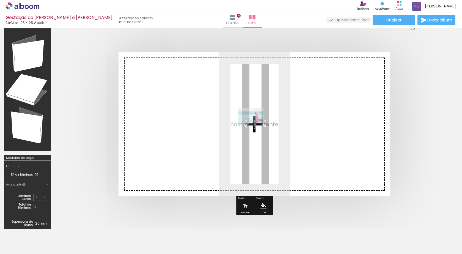
drag, startPoint x: 183, startPoint y: 241, endPoint x: 255, endPoint y: 125, distance: 136.7
click at [255, 125] on quentale-workspace at bounding box center [231, 127] width 462 height 254
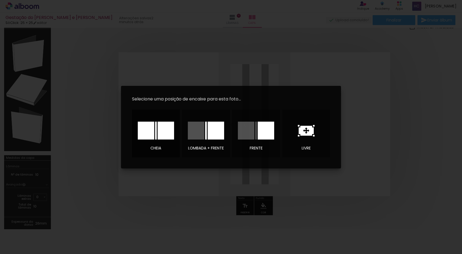
click at [155, 133] on div at bounding box center [156, 131] width 2 height 18
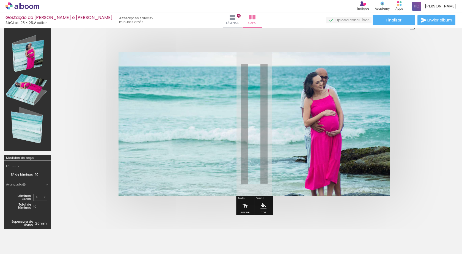
click at [361, 132] on quentale-photo at bounding box center [255, 124] width 272 height 144
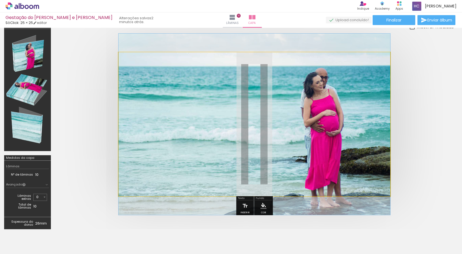
click at [373, 176] on quentale-photo at bounding box center [255, 124] width 272 height 144
click at [389, 194] on quentale-photo at bounding box center [255, 124] width 272 height 144
